Goal: Task Accomplishment & Management: Use online tool/utility

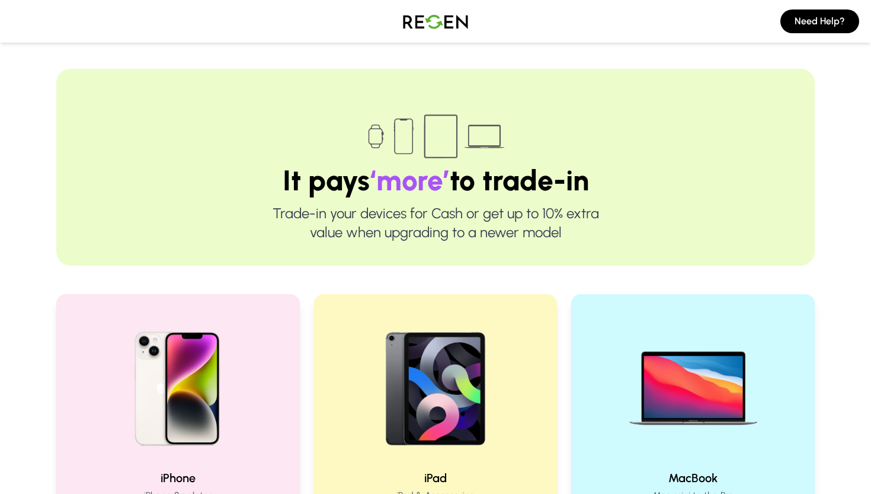
click at [678, 321] on img at bounding box center [693, 384] width 152 height 152
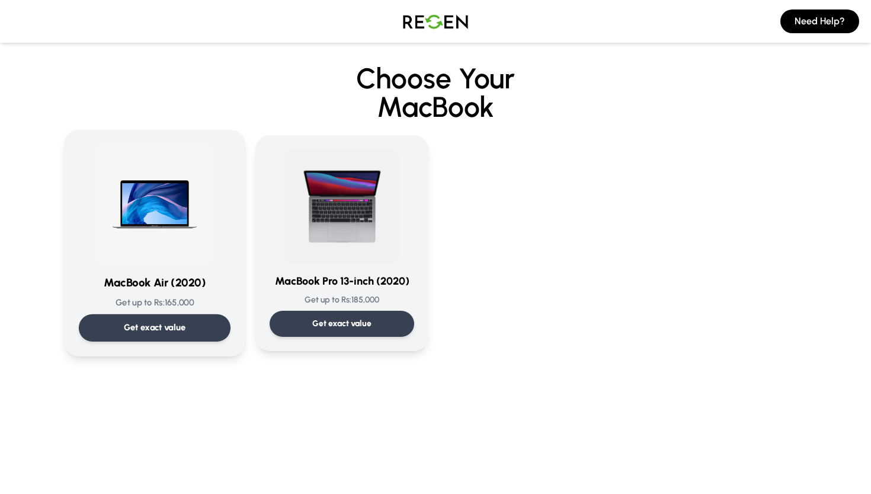
click at [124, 162] on img at bounding box center [155, 205] width 120 height 120
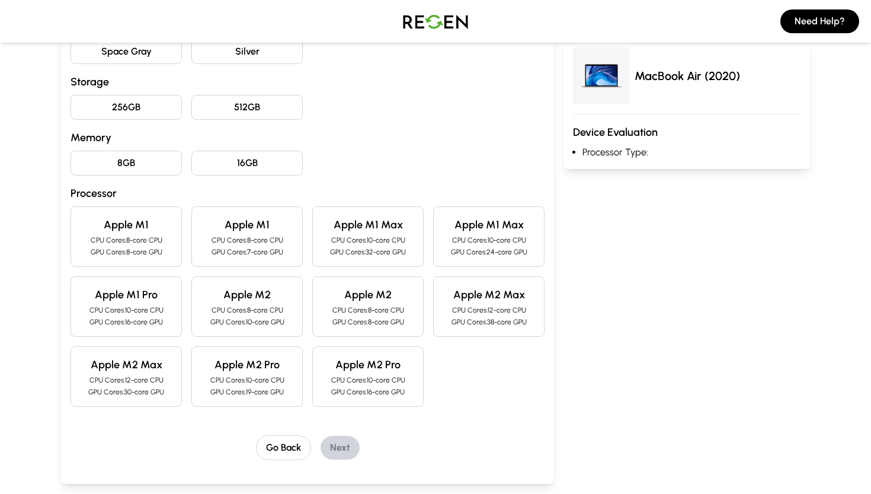
scroll to position [199, 0]
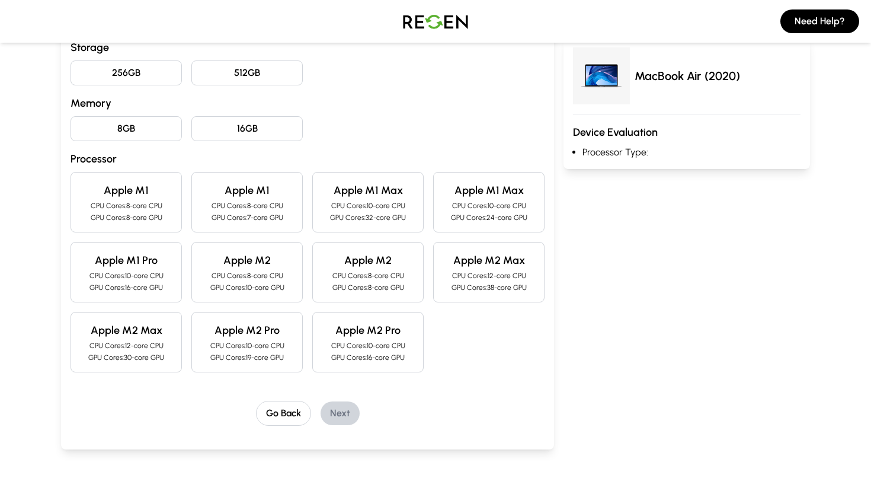
click at [385, 288] on p "GPU Cores: 8-core GPU" at bounding box center [367, 287] width 91 height 9
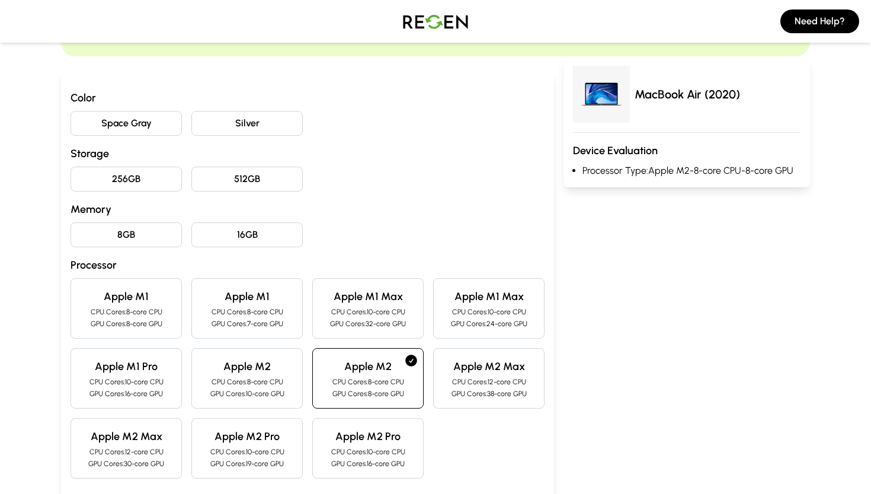
scroll to position [92, 0]
click at [151, 174] on button "256GB" at bounding box center [126, 179] width 111 height 25
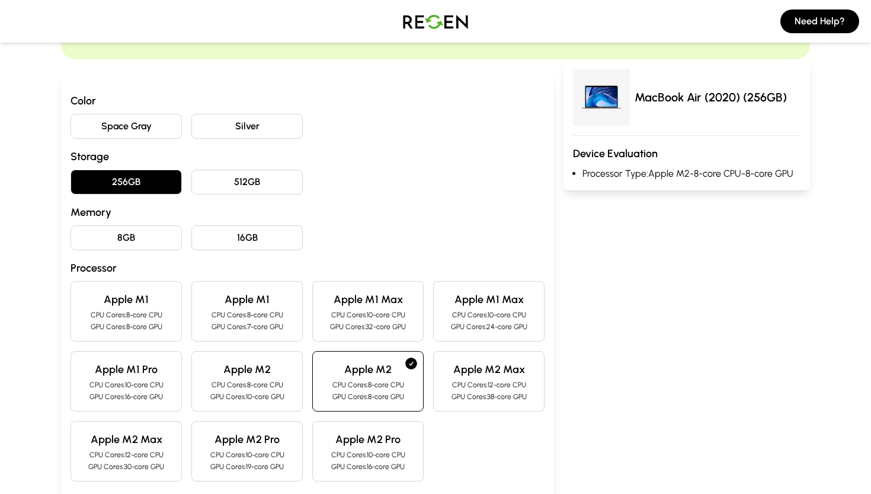
scroll to position [102, 0]
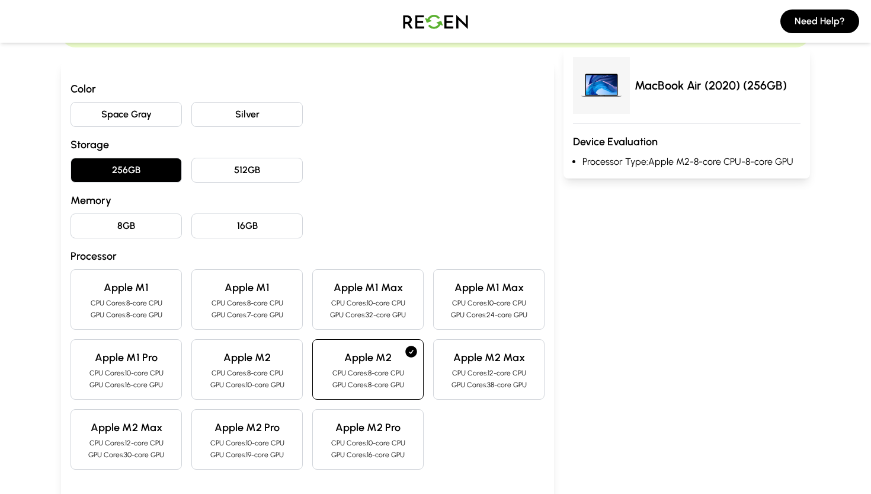
click at [153, 113] on button "Space Gray" at bounding box center [126, 114] width 111 height 25
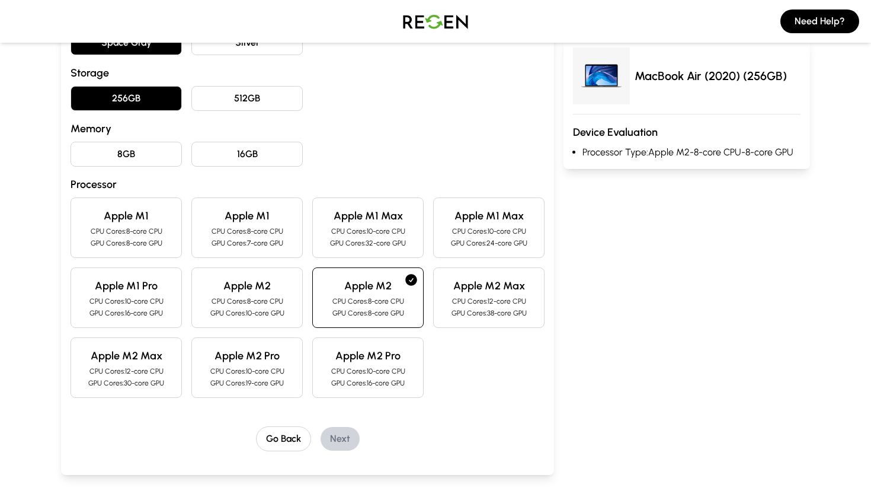
scroll to position [2, 0]
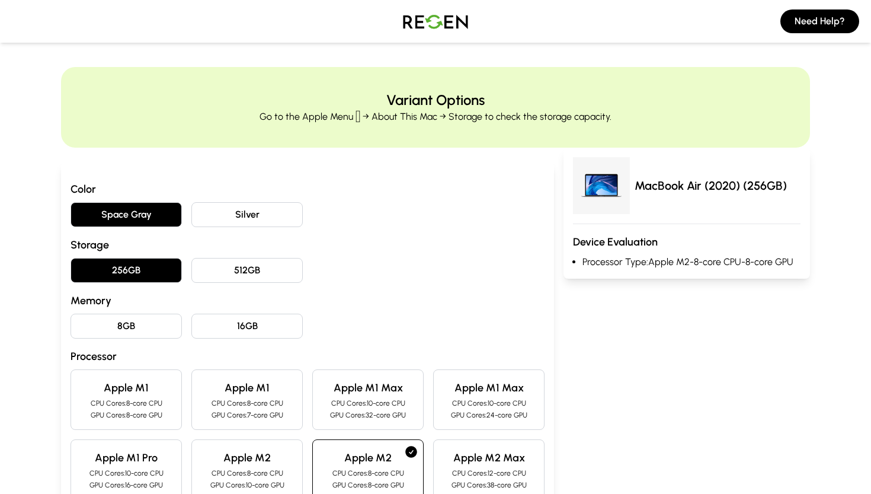
click at [153, 334] on button "8GB" at bounding box center [126, 325] width 111 height 25
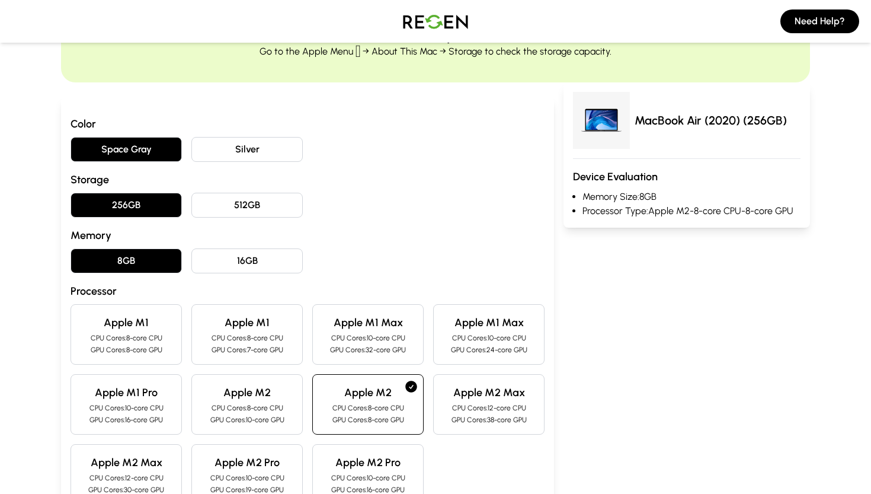
scroll to position [183, 0]
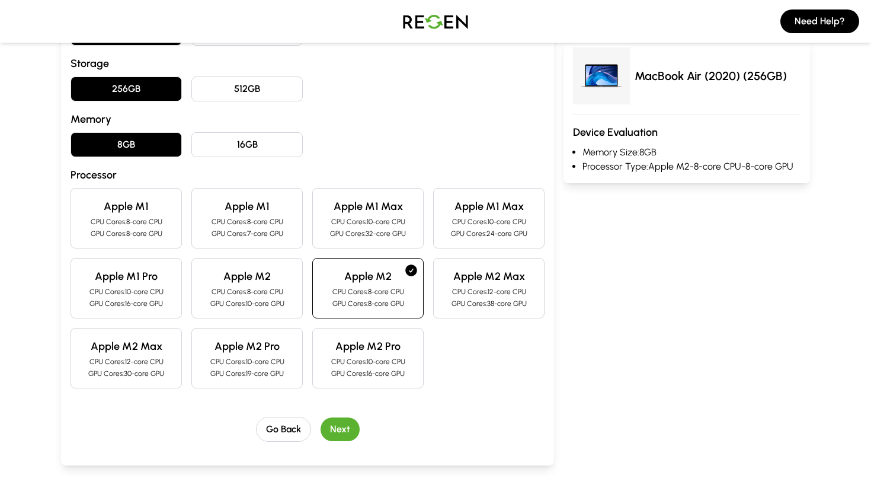
click at [273, 320] on div "Apple M1 CPU Cores: 8-core CPU GPU Cores: 8-core GPU Apple M1 CPU Cores: 8-core…" at bounding box center [308, 288] width 474 height 200
click at [273, 288] on p "CPU Cores: 8-core CPU" at bounding box center [246, 291] width 91 height 9
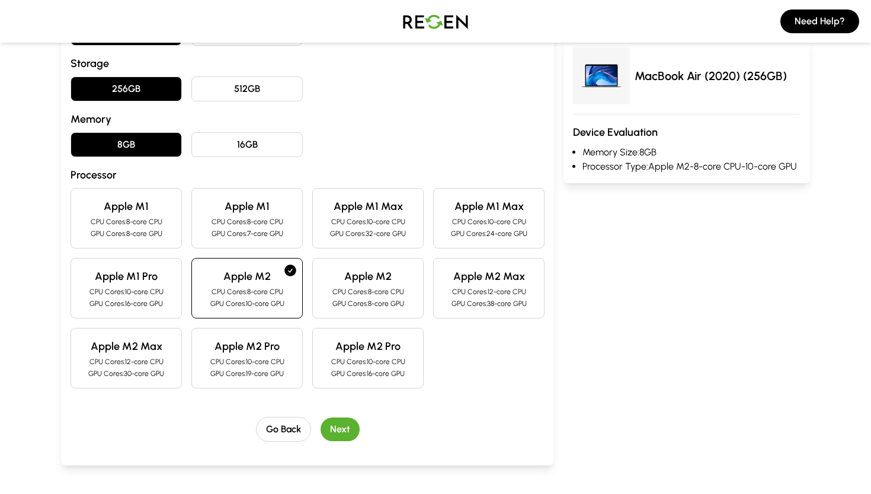
click at [341, 287] on p "CPU Cores: 8-core CPU" at bounding box center [367, 291] width 91 height 9
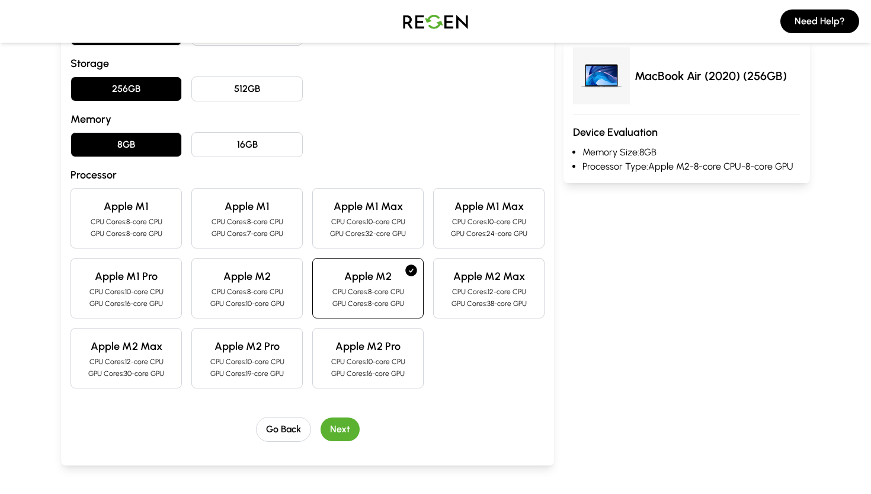
click at [338, 438] on button "Next" at bounding box center [340, 429] width 39 height 24
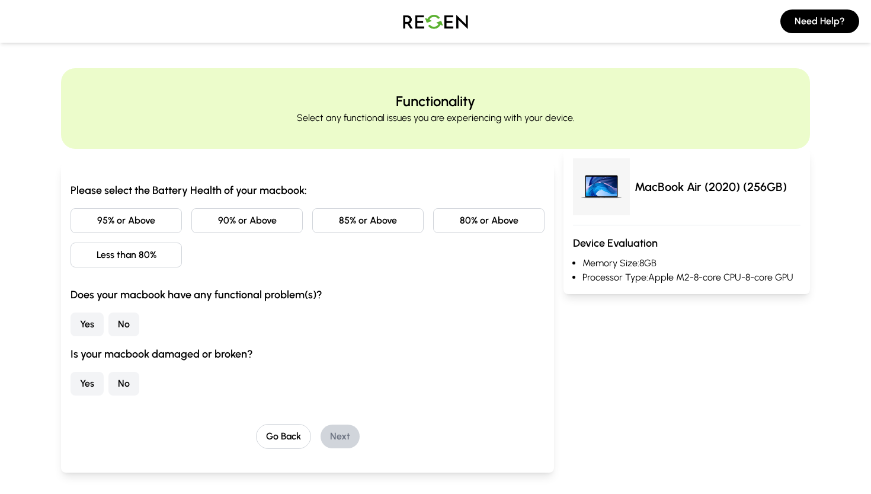
scroll to position [0, 0]
click at [155, 223] on button "95% or Above" at bounding box center [126, 221] width 111 height 25
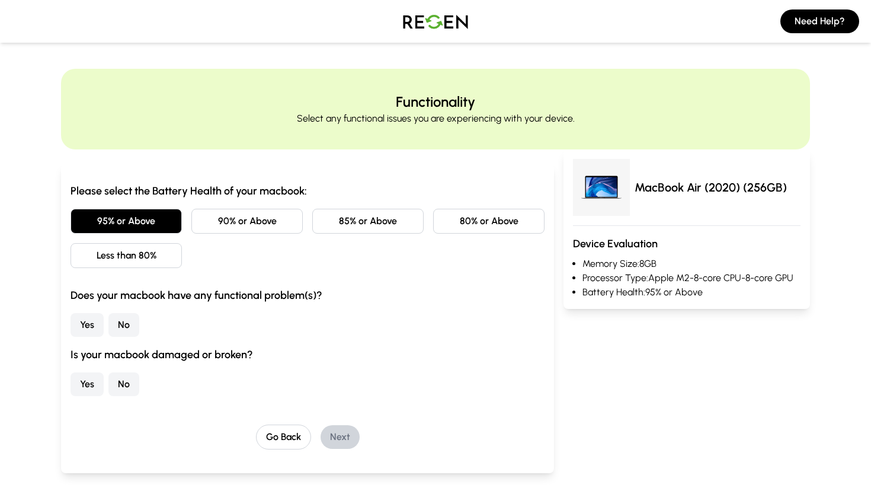
click at [130, 328] on button "No" at bounding box center [123, 325] width 31 height 24
click at [112, 384] on button "No" at bounding box center [123, 384] width 31 height 24
click at [328, 429] on button "Next" at bounding box center [340, 437] width 39 height 24
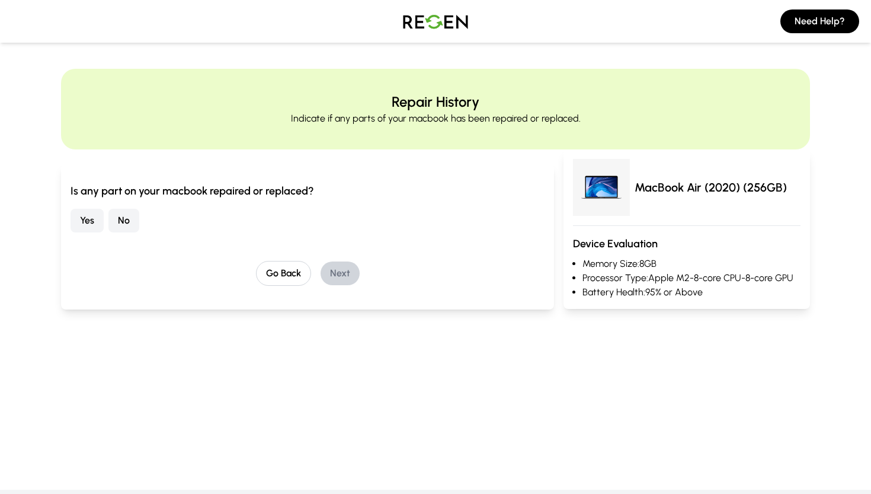
click at [129, 223] on button "No" at bounding box center [123, 221] width 31 height 24
click at [330, 273] on button "Next" at bounding box center [340, 273] width 39 height 24
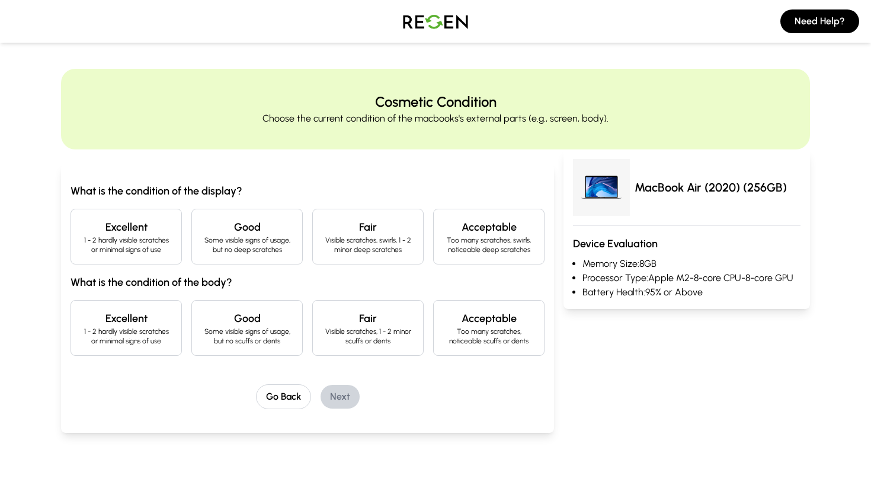
click at [158, 235] on p "1 - 2 hardly visible scratches or minimal signs of use" at bounding box center [126, 244] width 91 height 19
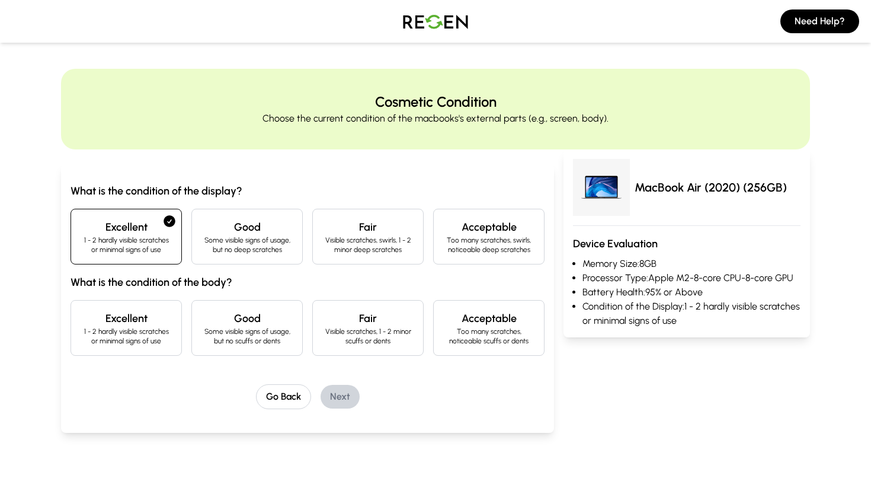
click at [162, 325] on h4 "Excellent" at bounding box center [126, 318] width 91 height 17
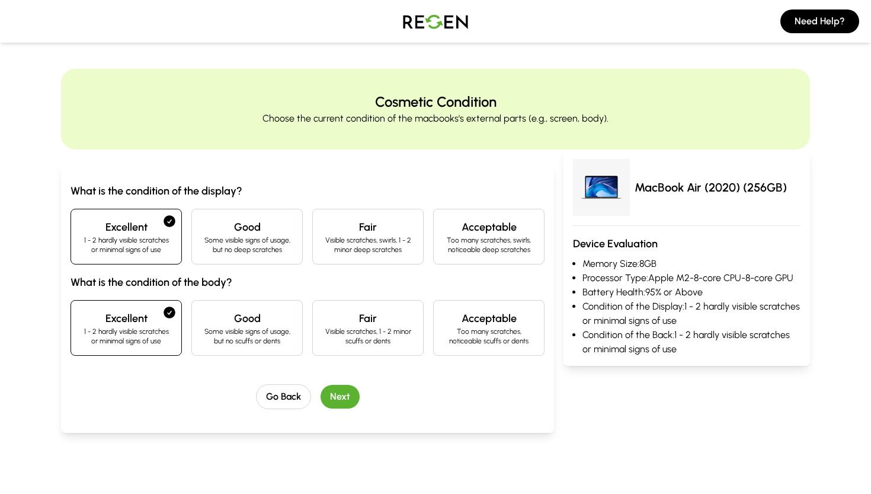
click at [337, 402] on button "Next" at bounding box center [340, 397] width 39 height 24
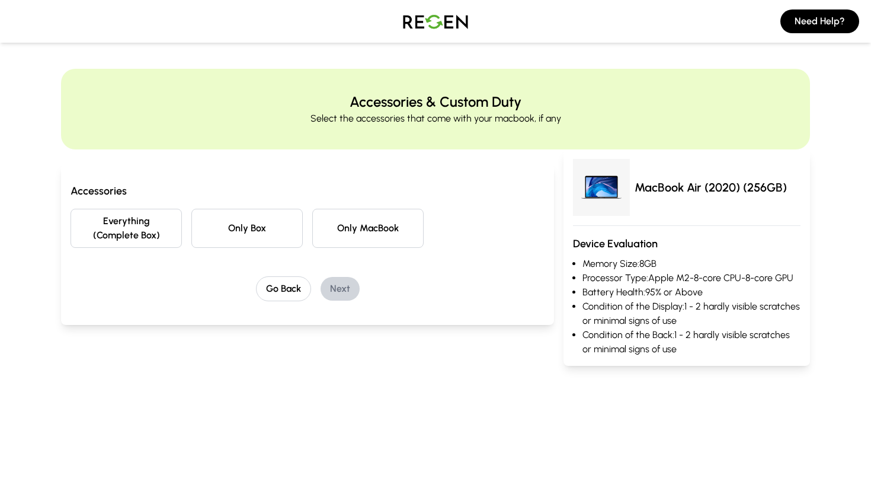
click at [153, 219] on button "Everything (Complete Box)" at bounding box center [126, 228] width 111 height 39
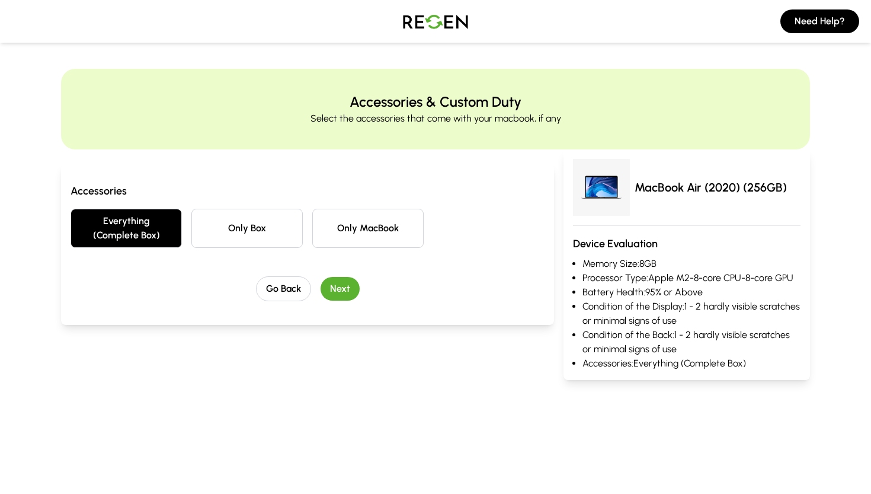
click at [347, 294] on button "Next" at bounding box center [340, 289] width 39 height 24
